Goal: Transaction & Acquisition: Purchase product/service

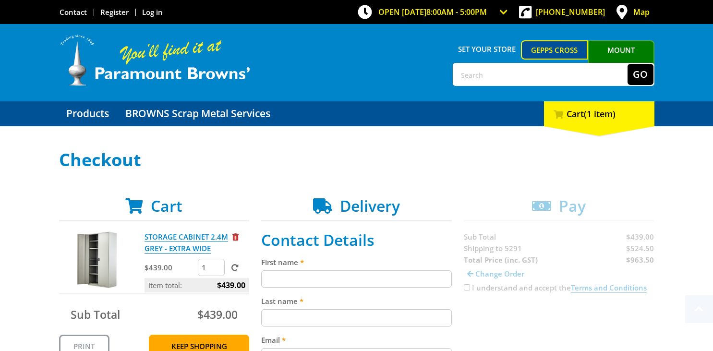
scroll to position [203, 0]
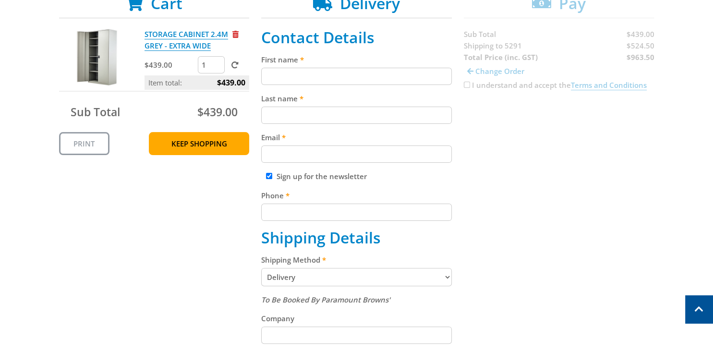
click at [261, 268] on select "Pickup from Gepps Cross Delivery" at bounding box center [356, 277] width 191 height 18
click at [377, 272] on select "Pickup from Gepps Cross Delivery" at bounding box center [356, 277] width 191 height 18
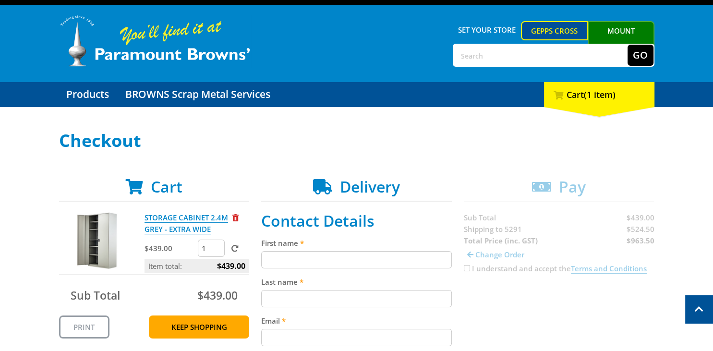
scroll to position [0, 0]
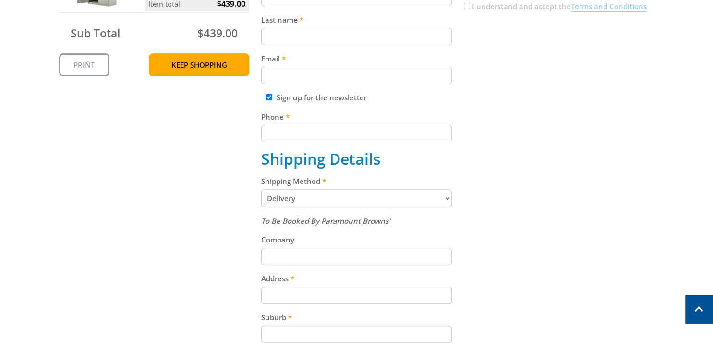
scroll to position [304, 0]
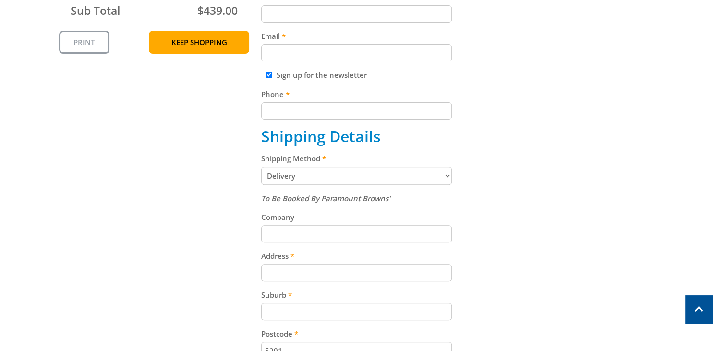
click at [261, 167] on select "Pickup from Gepps Cross Delivery" at bounding box center [356, 176] width 191 height 18
click option "Pickup from Gepps Cross" at bounding box center [0, 0] width 0 height 0
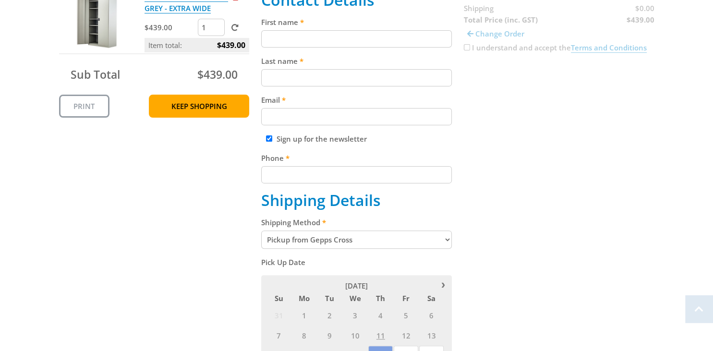
scroll to position [253, 0]
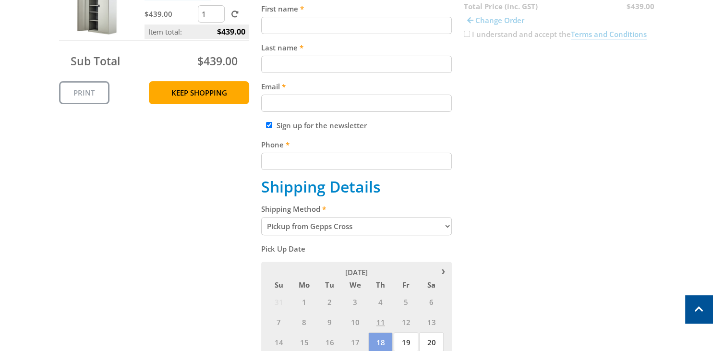
click at [261, 217] on select "Pickup from Gepps Cross Delivery" at bounding box center [356, 226] width 191 height 18
select select "Delivery"
click option "Delivery" at bounding box center [0, 0] width 0 height 0
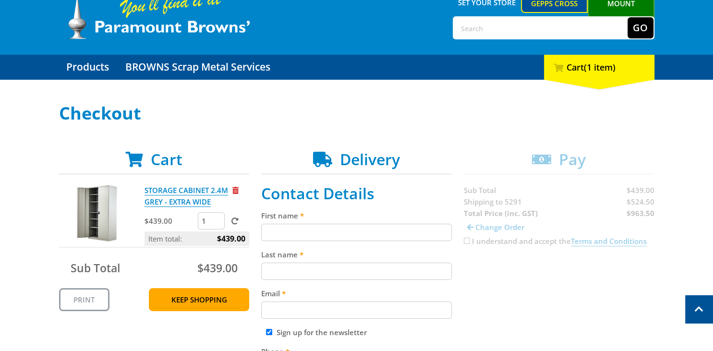
scroll to position [0, 0]
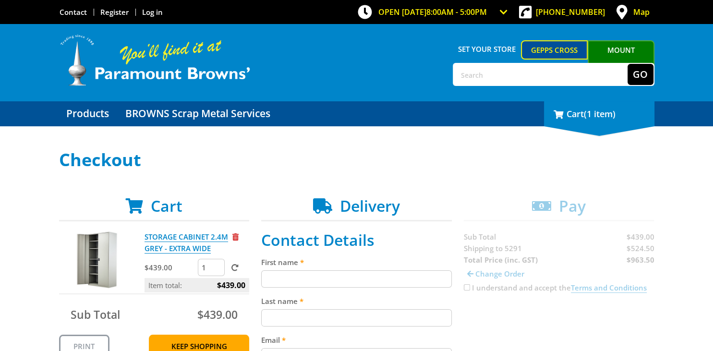
click at [601, 109] on span "(1 item)" at bounding box center [600, 114] width 32 height 12
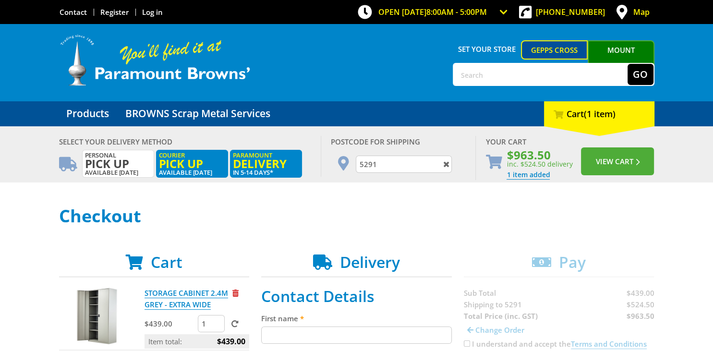
click at [174, 162] on span "Pick up" at bounding box center [192, 163] width 66 height 11
radio input "true"
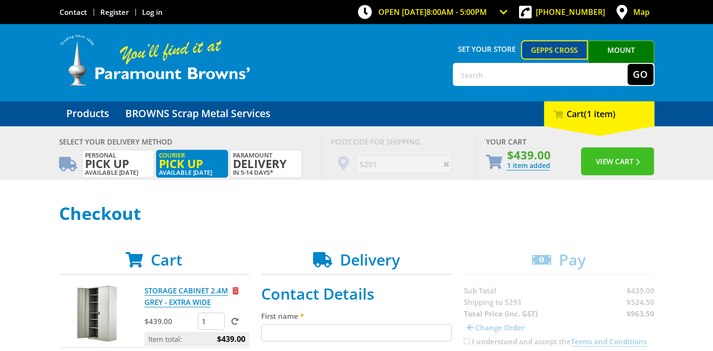
click at [607, 163] on button "View Cart" at bounding box center [617, 161] width 73 height 28
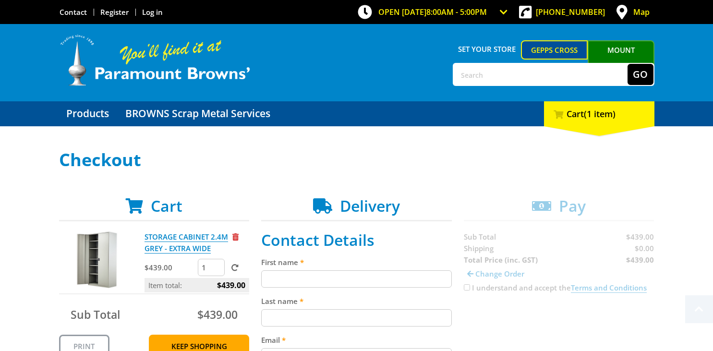
scroll to position [152, 0]
